Goal: Task Accomplishment & Management: Manage account settings

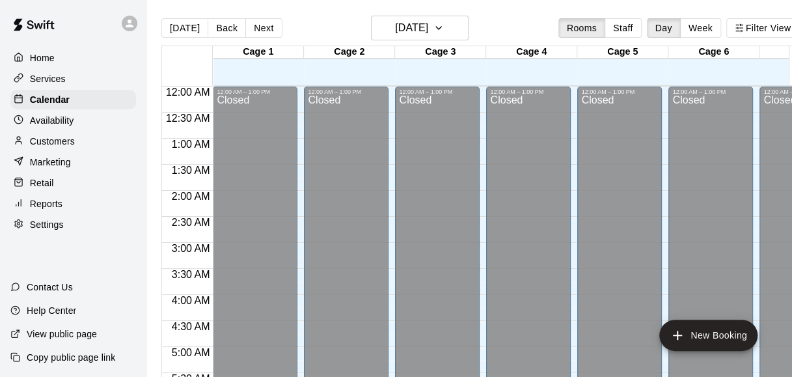
scroll to position [944, 0]
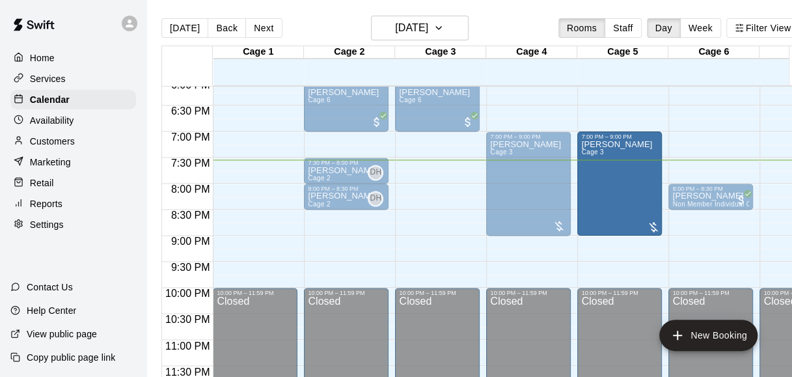
drag, startPoint x: 459, startPoint y: 183, endPoint x: 598, endPoint y: 187, distance: 139.2
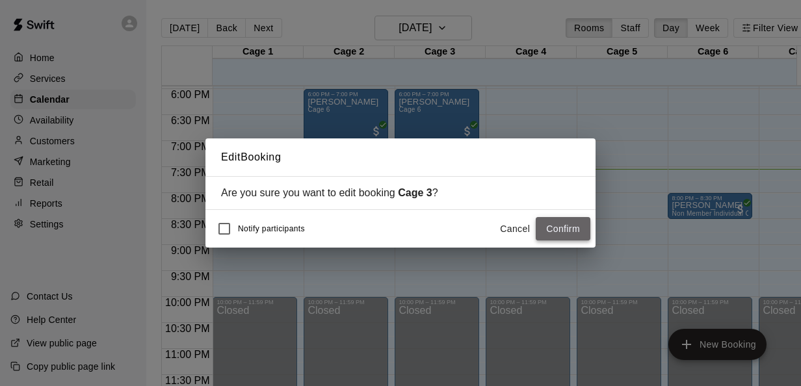
click at [562, 230] on button "Confirm" at bounding box center [563, 229] width 55 height 24
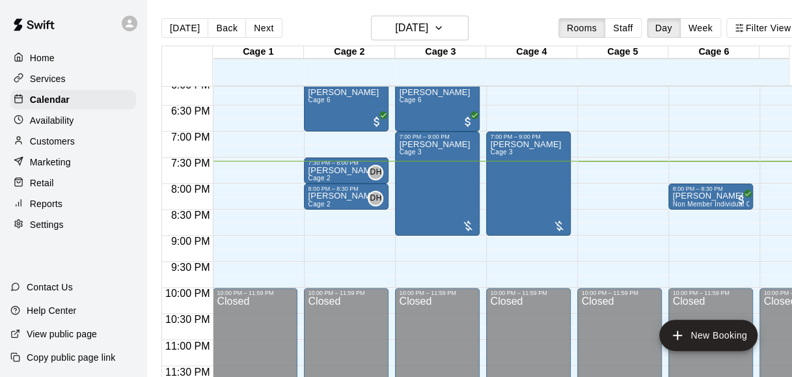
click at [533, 26] on div "[DATE] Back [DATE][DATE] Rooms Staff Day Week Filter View" at bounding box center [479, 31] width 637 height 30
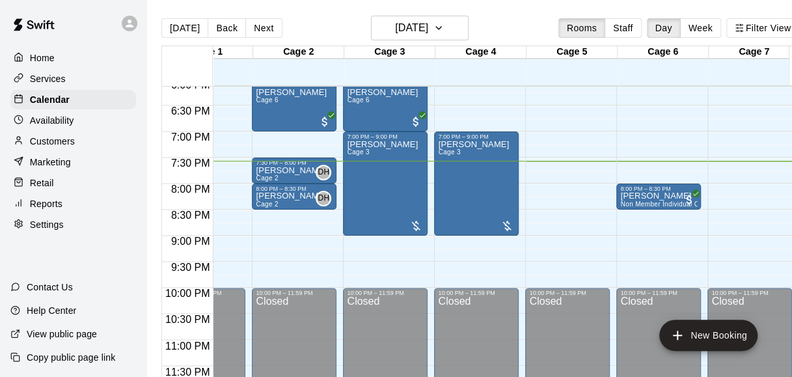
scroll to position [0, 0]
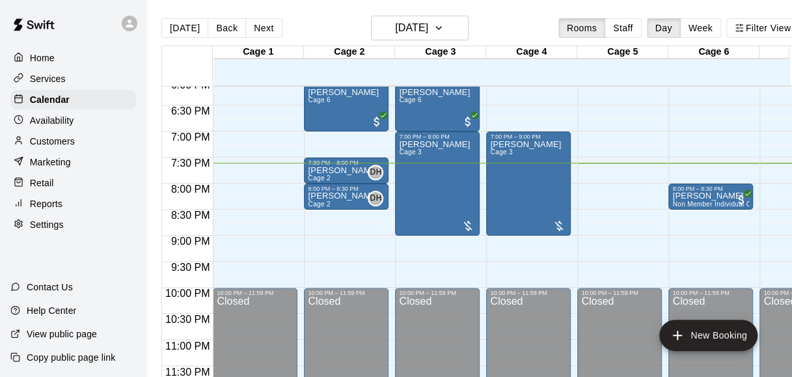
click at [523, 18] on div "[DATE] Back [DATE][DATE] Rooms Staff Day Week Filter View" at bounding box center [479, 31] width 637 height 30
click at [534, 20] on div "[DATE] Back [DATE][DATE] Rooms Staff Day Week Filter View" at bounding box center [479, 31] width 637 height 30
click at [493, 29] on div "[DATE] Back [DATE][DATE] Rooms Staff Day Week Filter View" at bounding box center [479, 31] width 637 height 30
click at [525, 26] on div "[DATE] Back [DATE][DATE] Rooms Staff Day Week Filter View" at bounding box center [479, 31] width 637 height 30
click at [540, 25] on div "[DATE] Back [DATE][DATE] Rooms Staff Day Week Filter View" at bounding box center [479, 31] width 637 height 30
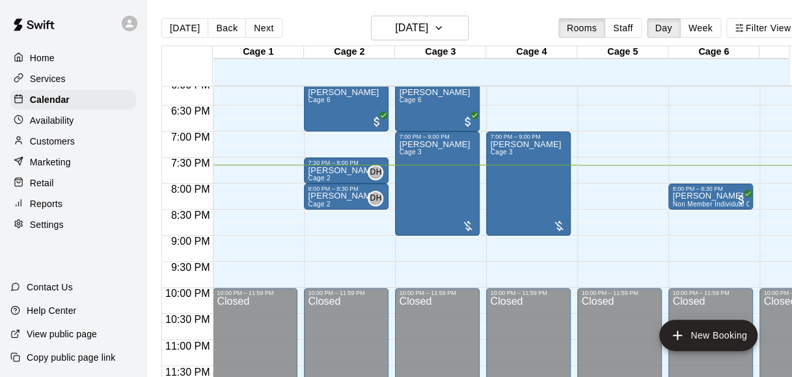
click at [529, 23] on div "[DATE] Back [DATE][DATE] Rooms Staff Day Week Filter View" at bounding box center [479, 31] width 637 height 30
click at [515, 17] on div "[DATE] Back [DATE][DATE] Rooms Staff Day Week Filter View" at bounding box center [479, 31] width 637 height 30
click at [525, 18] on div "[DATE] Back [DATE][DATE] Rooms Staff Day Week Filter View" at bounding box center [479, 31] width 637 height 30
click at [526, 23] on div "[DATE] Back [DATE][DATE] Rooms Staff Day Week Filter View" at bounding box center [479, 31] width 637 height 30
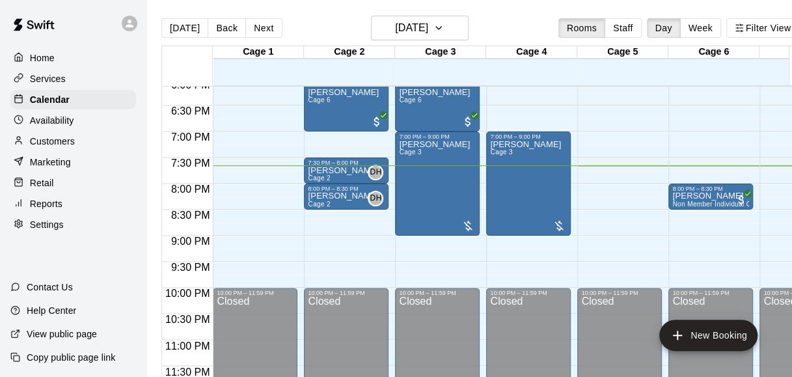
click at [507, 8] on main "[DATE] Back [DATE][DATE] Rooms Staff Day Week Filter View Cage 1 18 Mon Cage 2 …" at bounding box center [479, 198] width 667 height 397
click at [327, 4] on main "[DATE] Back [DATE][DATE] Rooms Staff Day Week Filter View Cage 1 18 Mon Cage 2 …" at bounding box center [479, 198] width 667 height 397
click at [320, 25] on div "[DATE] Back [DATE][DATE] Rooms Staff Day Week Filter View" at bounding box center [479, 31] width 637 height 30
click at [53, 189] on p "Retail" at bounding box center [42, 182] width 24 height 13
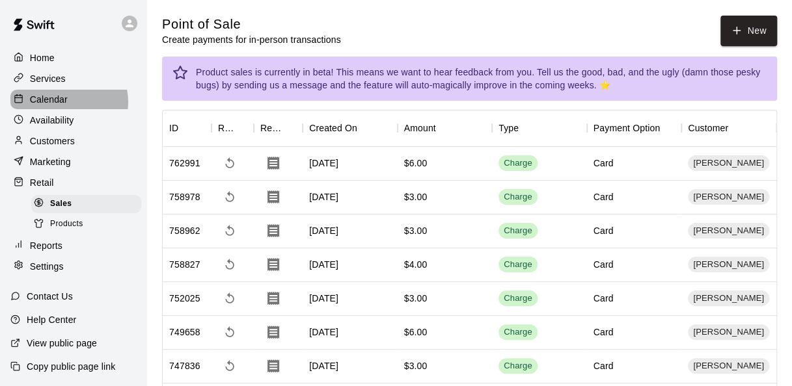
click at [64, 104] on p "Calendar" at bounding box center [49, 99] width 38 height 13
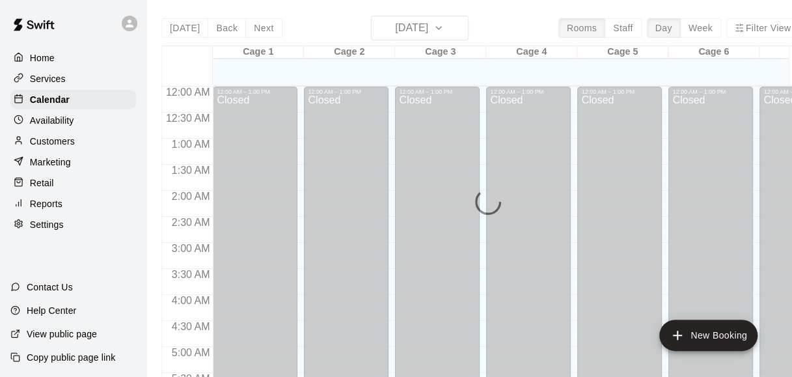
scroll to position [895, 0]
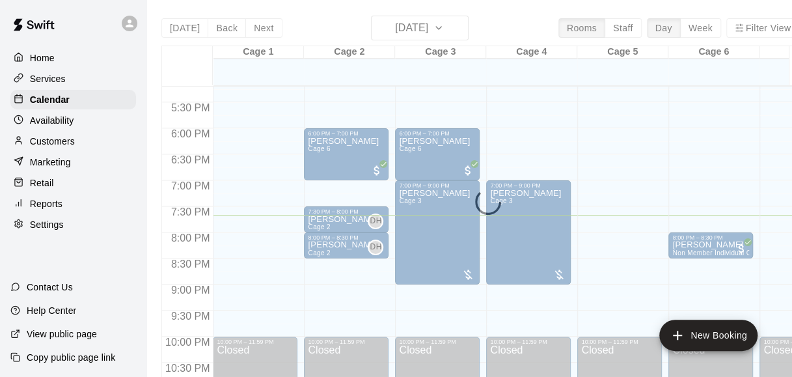
click at [89, 75] on div "Services" at bounding box center [73, 79] width 126 height 20
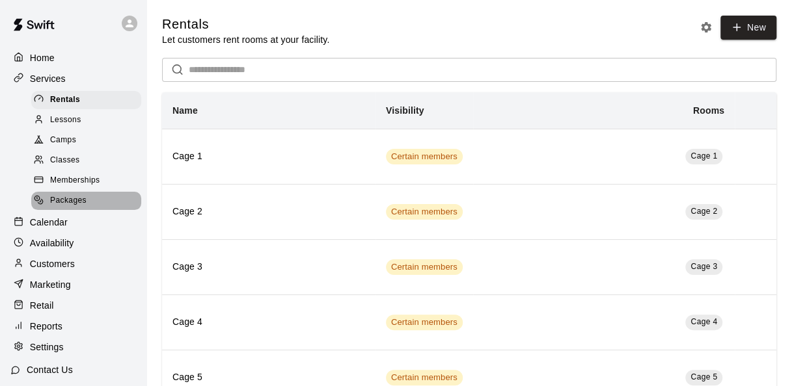
click at [88, 210] on div "Packages" at bounding box center [86, 201] width 110 height 18
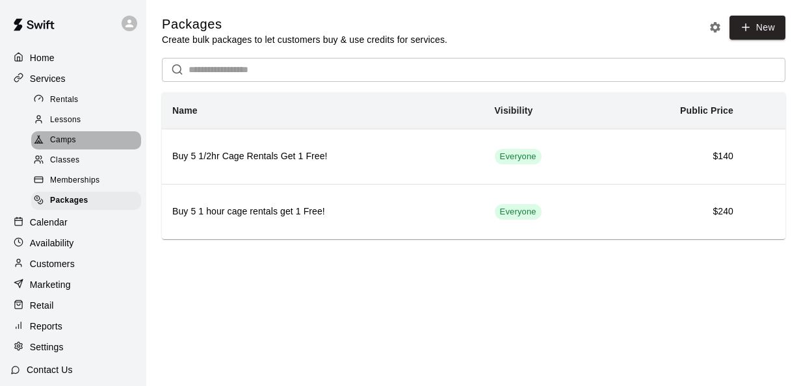
click at [106, 142] on div "Camps" at bounding box center [86, 140] width 110 height 18
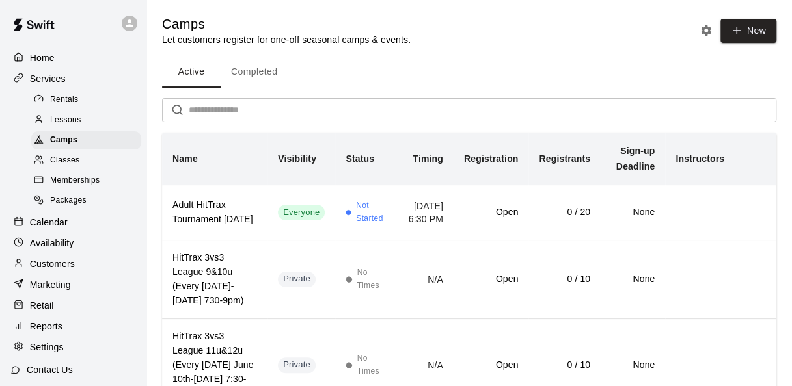
click at [107, 116] on div "Lessons" at bounding box center [86, 120] width 110 height 18
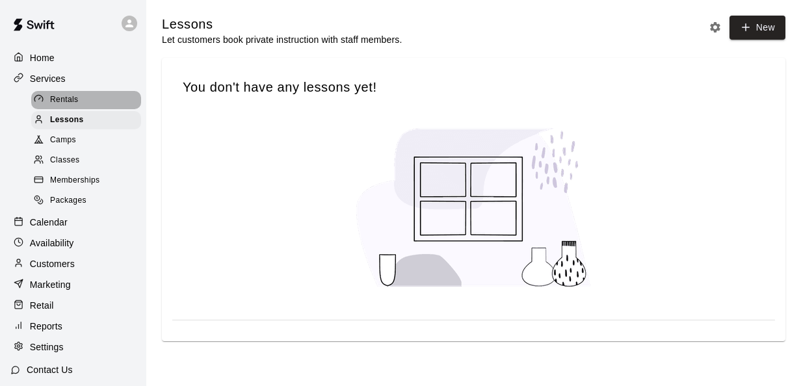
click at [100, 98] on div "Rentals" at bounding box center [86, 100] width 110 height 18
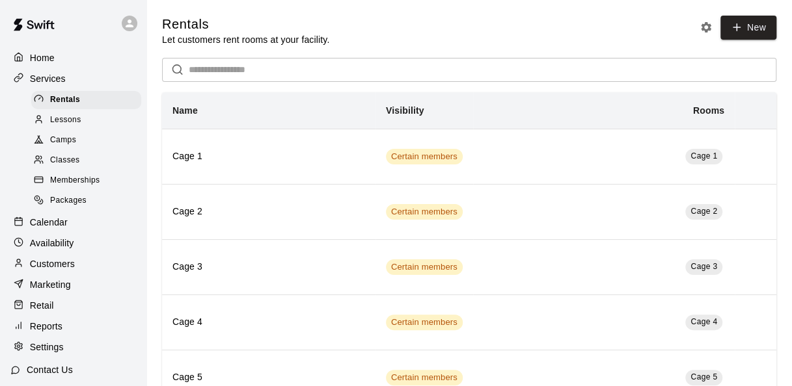
click at [60, 229] on p "Calendar" at bounding box center [49, 222] width 38 height 13
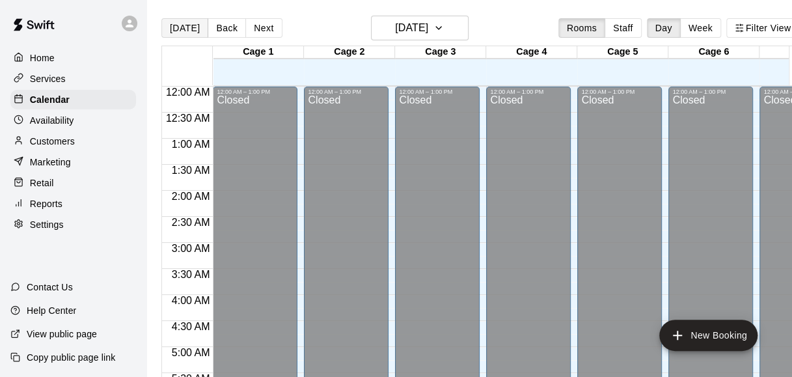
scroll to position [895, 0]
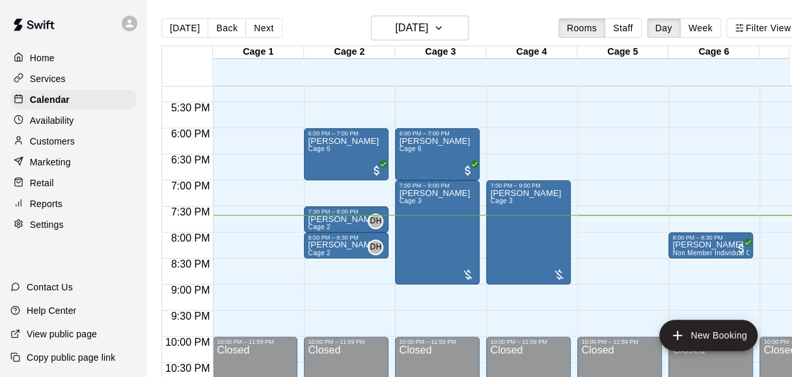
click at [302, 13] on main "[DATE] Back [DATE][DATE] Rooms Staff Day Week Filter View Cage 1 18 Mon Cage 2 …" at bounding box center [479, 198] width 667 height 397
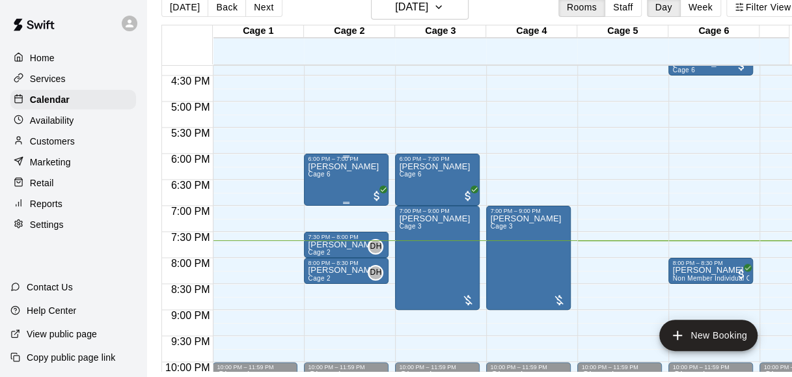
scroll to position [850, 0]
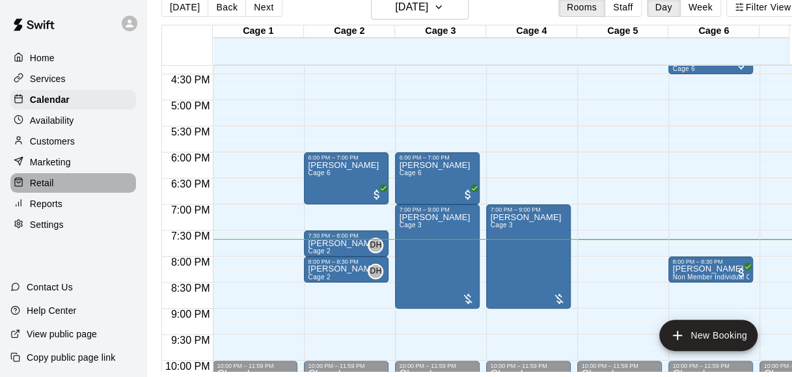
click at [68, 193] on div "Retail" at bounding box center [73, 183] width 126 height 20
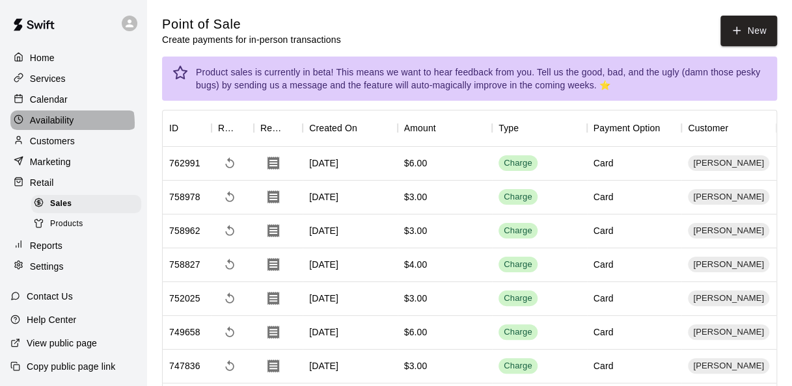
click at [72, 126] on p "Availability" at bounding box center [52, 120] width 44 height 13
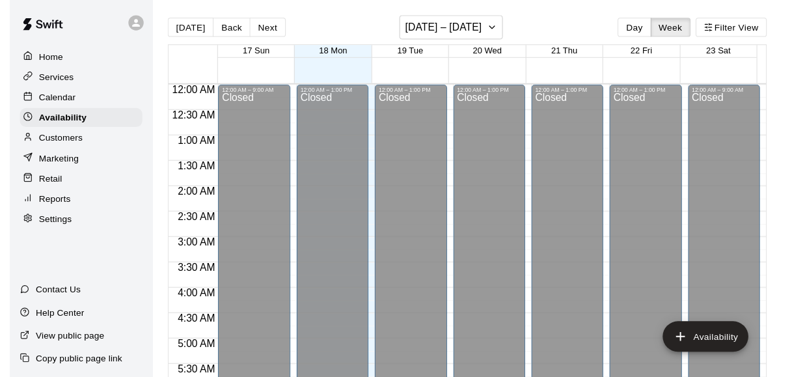
scroll to position [934, 0]
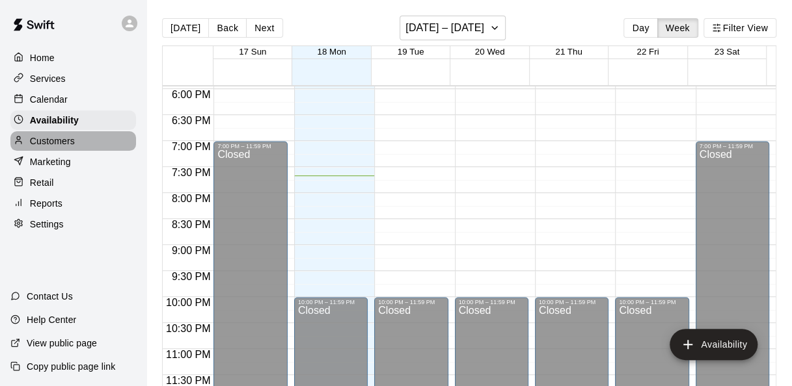
click at [70, 151] on div "Customers" at bounding box center [73, 141] width 126 height 20
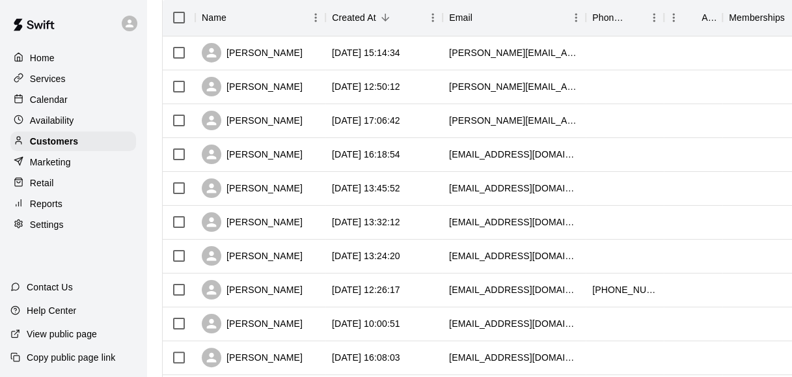
scroll to position [170, 0]
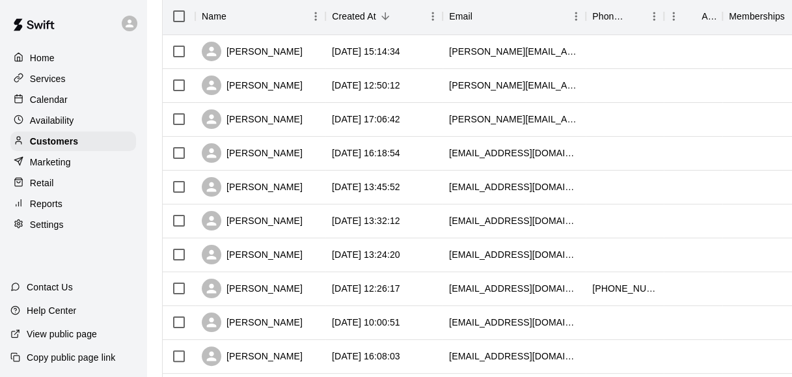
click at [78, 189] on div "Retail" at bounding box center [73, 183] width 126 height 20
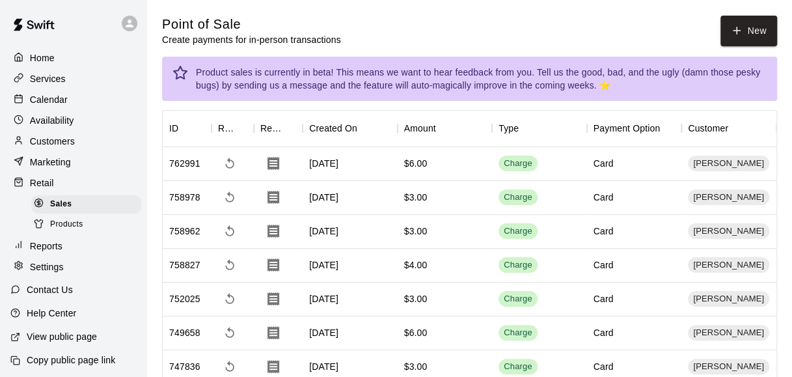
click at [61, 106] on p "Calendar" at bounding box center [49, 99] width 38 height 13
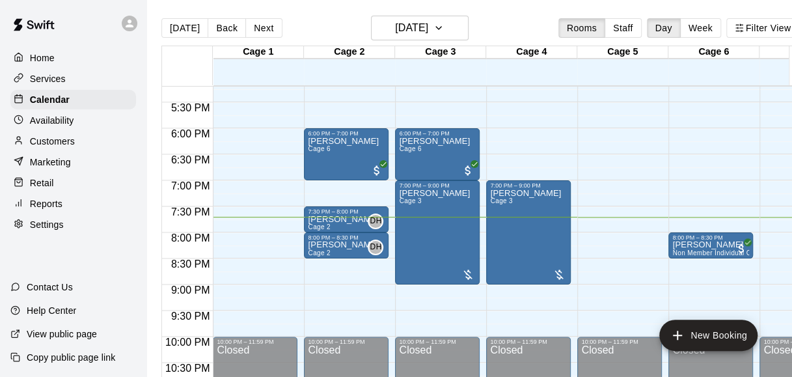
scroll to position [0, 51]
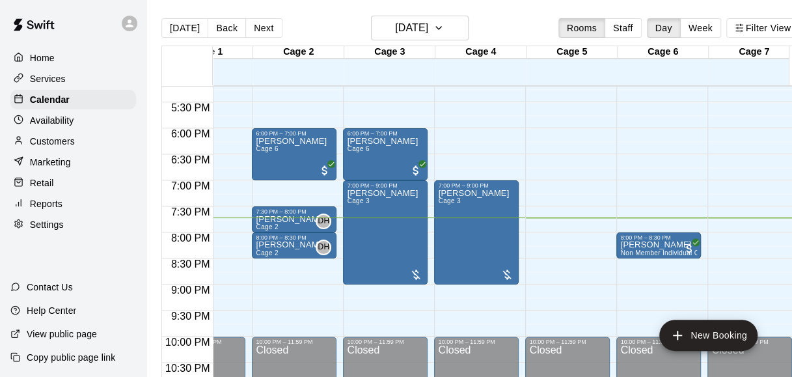
click at [527, 13] on main "[DATE] Back [DATE][DATE] Rooms Staff Day Week Filter View Cage 1 18 Mon Cage 2 …" at bounding box center [479, 198] width 667 height 397
click at [506, 15] on main "[DATE] Back [DATE][DATE] Rooms Staff Day Week Filter View Cage 1 18 Mon Cage 2 …" at bounding box center [479, 198] width 667 height 397
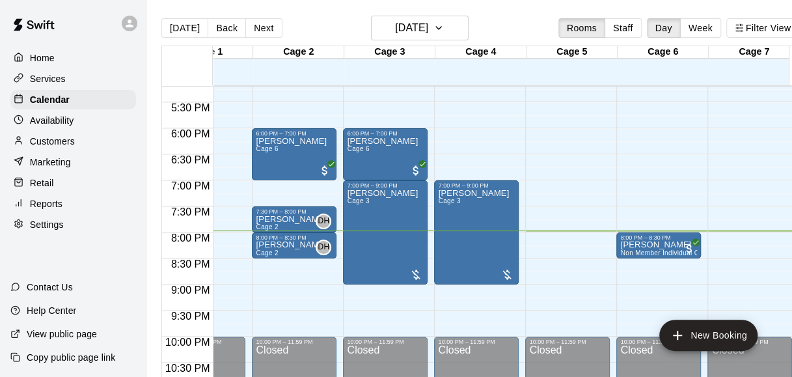
click at [516, 35] on div "[DATE] Back [DATE][DATE] Rooms Staff Day Week Filter View" at bounding box center [479, 31] width 637 height 30
click at [526, 7] on main "[DATE] Back [DATE][DATE] Rooms Staff Day Week Filter View Cage 1 18 Mon Cage 2 …" at bounding box center [479, 198] width 667 height 397
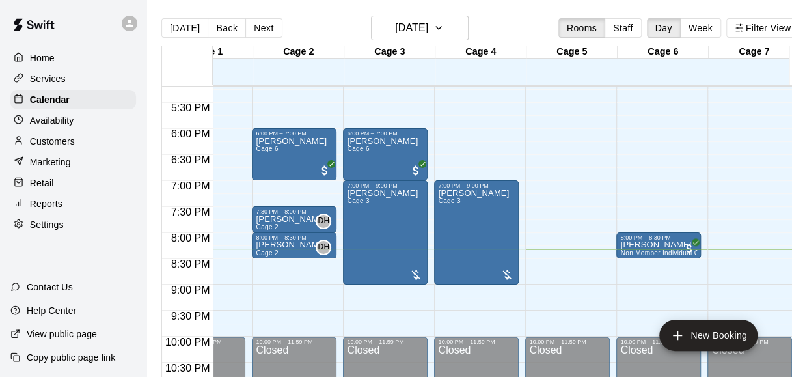
scroll to position [0, 0]
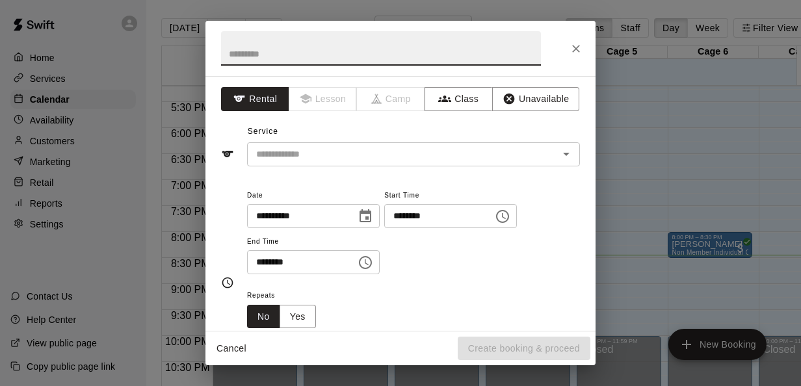
click at [571, 52] on icon "Close" at bounding box center [576, 48] width 13 height 13
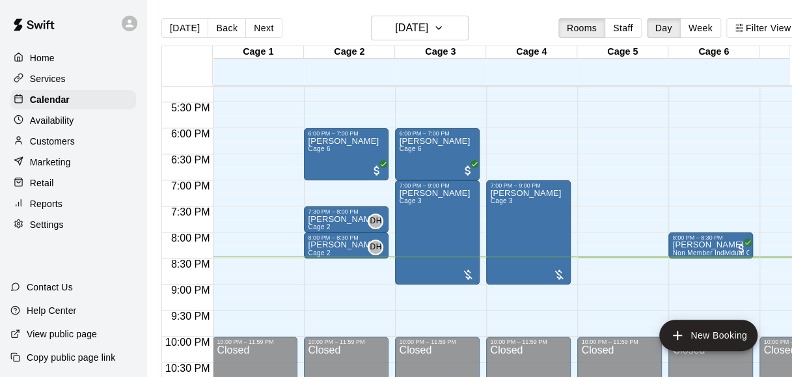
click at [571, 52] on div "Cage 4" at bounding box center [531, 52] width 91 height 12
click at [506, 10] on main "[DATE] Back [DATE][DATE] Rooms Staff Day Week Filter View Cage 1 18 Mon Cage 2 …" at bounding box center [479, 198] width 667 height 397
click at [317, 8] on main "[DATE] Back [DATE][DATE] Rooms Staff Day Week Filter View Cage 1 18 Mon Cage 2 …" at bounding box center [479, 198] width 667 height 397
click at [484, 5] on main "[DATE] Back [DATE][DATE] Rooms Staff Day Week Filter View Cage 1 18 Mon Cage 2 …" at bounding box center [479, 198] width 667 height 397
click at [521, 14] on main "[DATE] Back [DATE][DATE] Rooms Staff Day Week Filter View Cage 1 18 Mon Cage 2 …" at bounding box center [479, 198] width 667 height 397
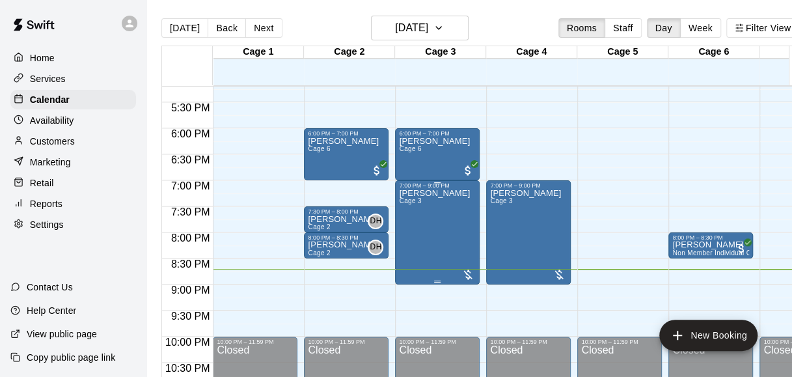
click at [472, 271] on div at bounding box center [467, 274] width 13 height 13
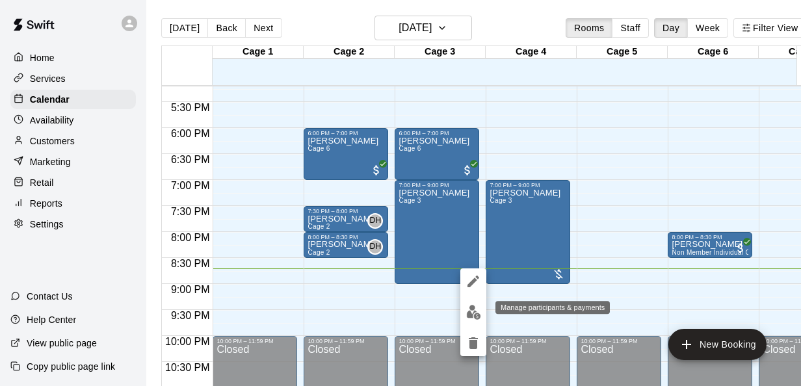
click at [473, 304] on button "edit" at bounding box center [474, 312] width 26 height 25
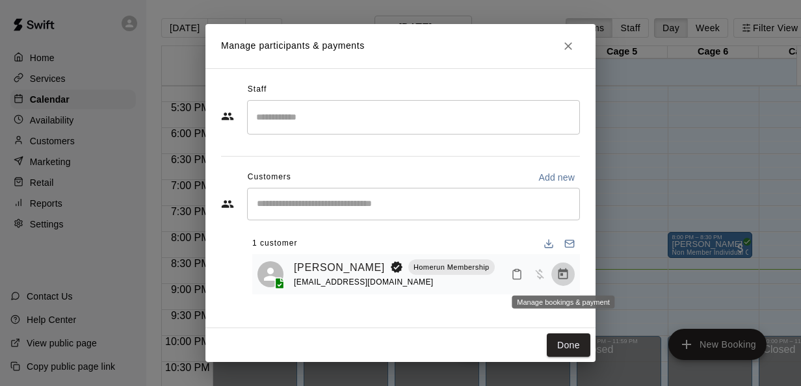
click at [561, 271] on icon "Manage bookings & payment" at bounding box center [564, 274] width 10 height 11
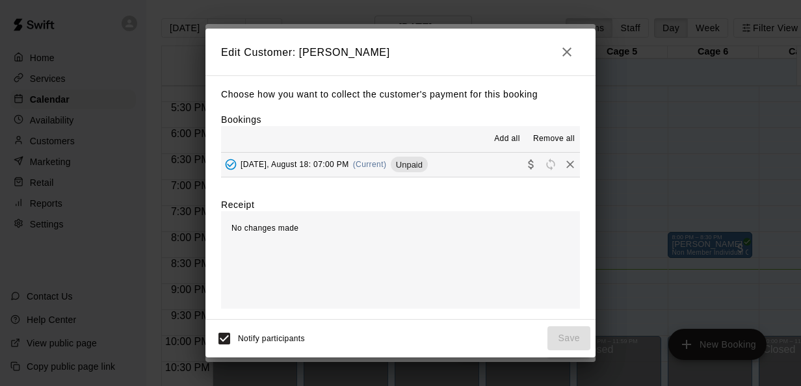
click at [435, 174] on button "[DATE], August 18: 07:00 PM (Current) Unpaid" at bounding box center [400, 165] width 359 height 24
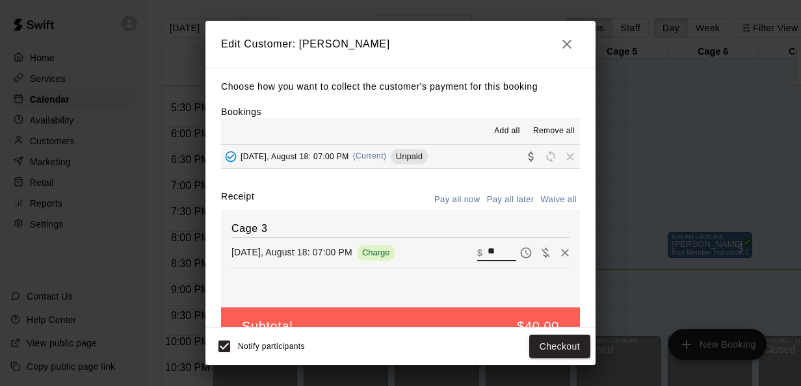
click at [488, 252] on input "**" at bounding box center [502, 252] width 29 height 17
type input "***"
click at [549, 349] on button "Checkout" at bounding box center [559, 347] width 61 height 24
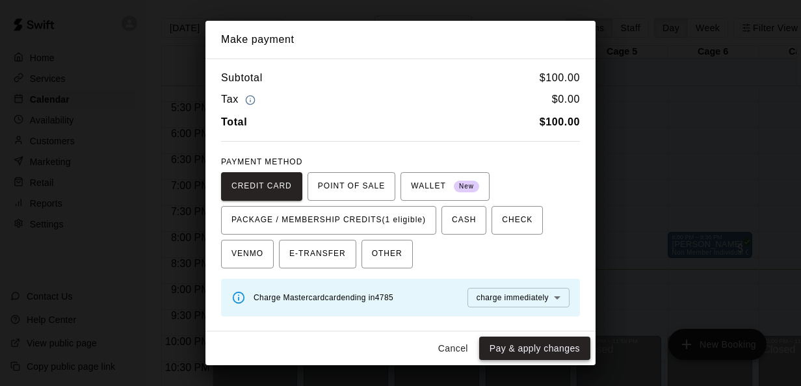
click at [513, 351] on button "Pay & apply changes" at bounding box center [534, 349] width 111 height 24
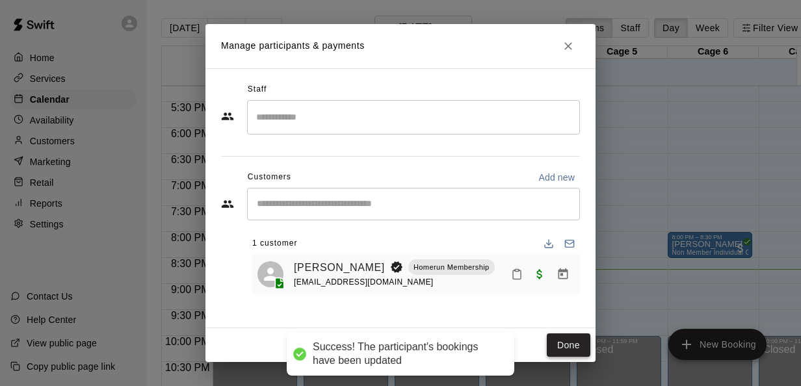
click at [554, 340] on button "Done" at bounding box center [569, 346] width 44 height 24
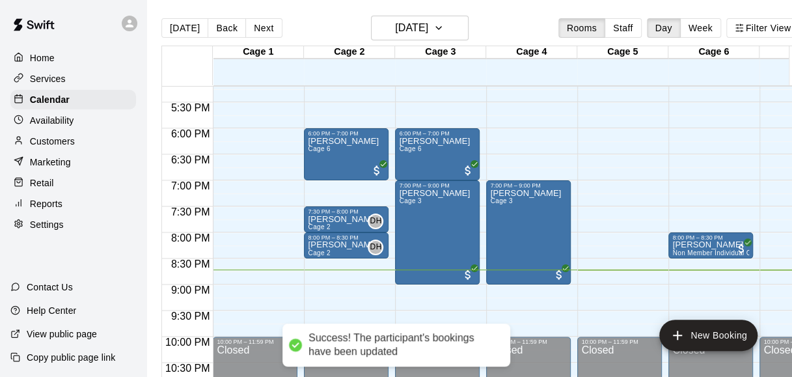
scroll to position [944, 0]
